Goal: Information Seeking & Learning: Learn about a topic

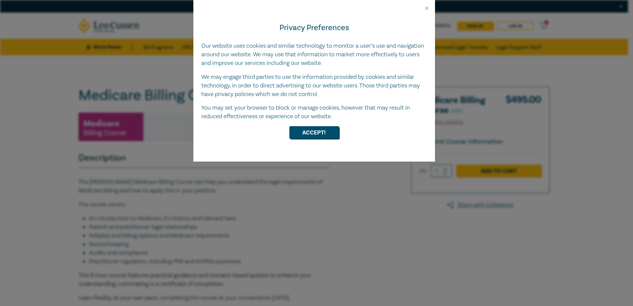
click at [423, 9] on div at bounding box center [314, 5] width 242 height 11
click at [427, 10] on button "Close" at bounding box center [427, 8] width 6 height 6
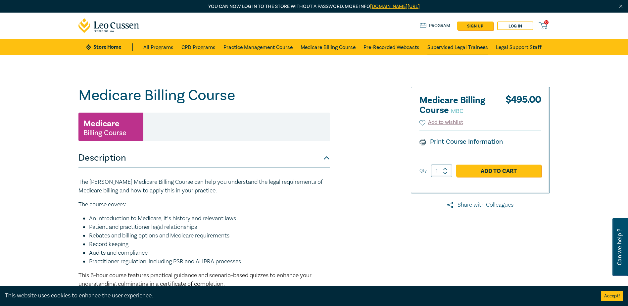
click at [447, 42] on link "Supervised Legal Trainees" at bounding box center [458, 47] width 61 height 17
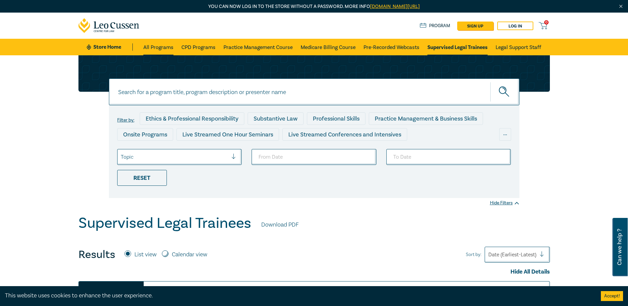
click at [155, 45] on link "All Programs" at bounding box center [158, 47] width 30 height 17
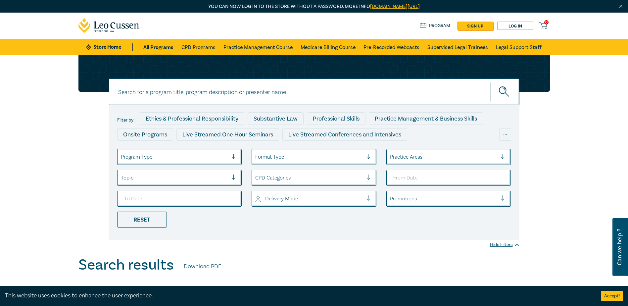
click at [123, 27] on icon at bounding box center [109, 25] width 61 height 15
